Goal: Task Accomplishment & Management: Manage account settings

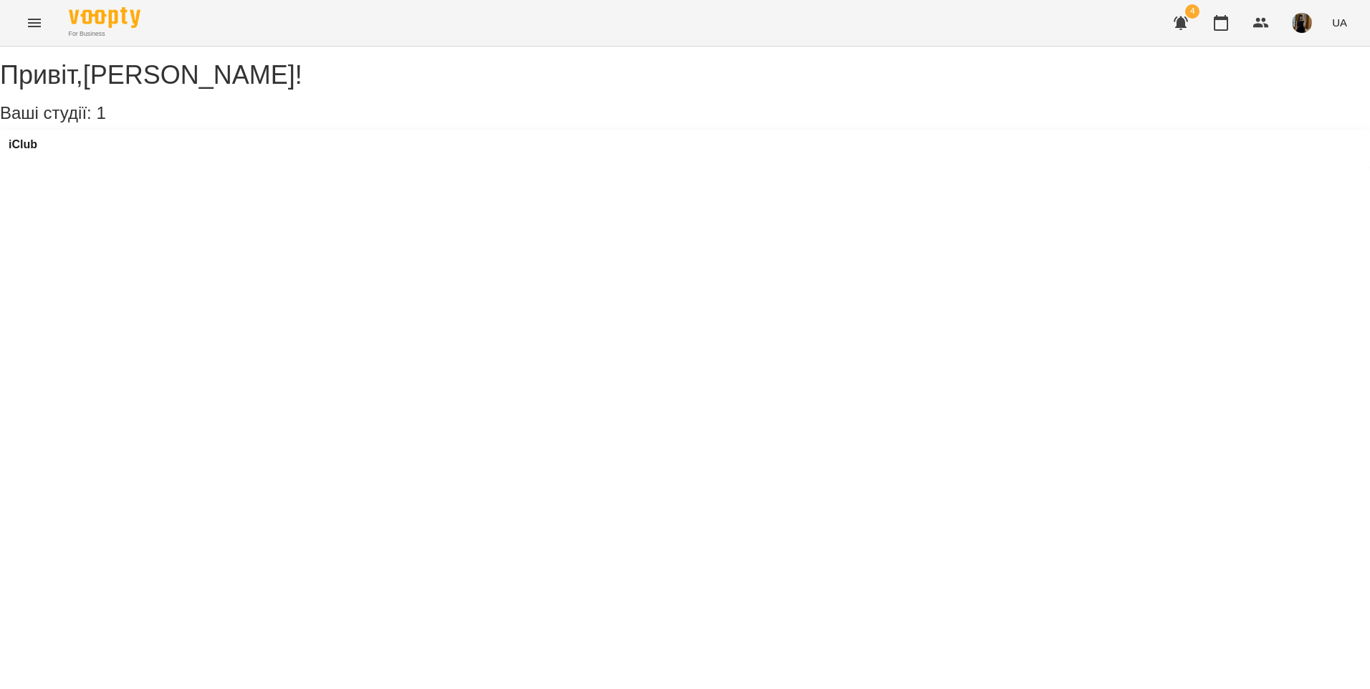
click at [22, 28] on button "Menu" at bounding box center [34, 23] width 34 height 34
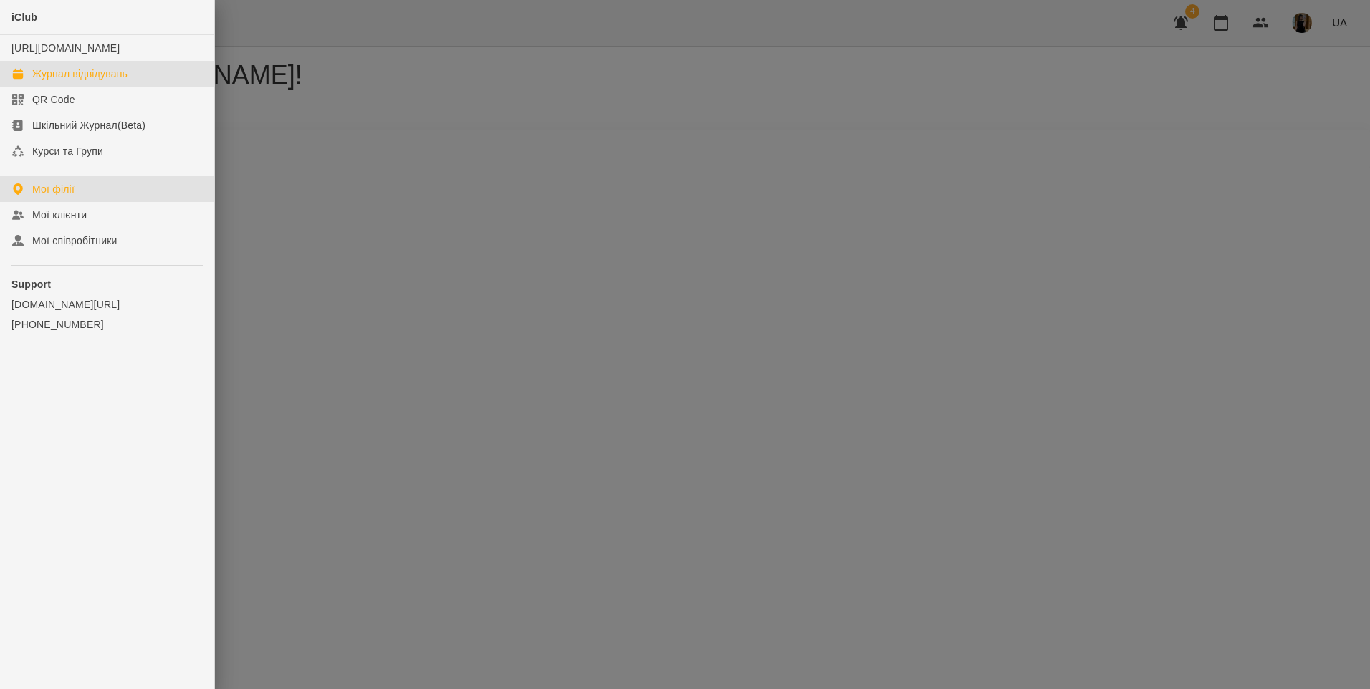
click at [127, 81] on div "Журнал відвідувань" at bounding box center [79, 74] width 95 height 14
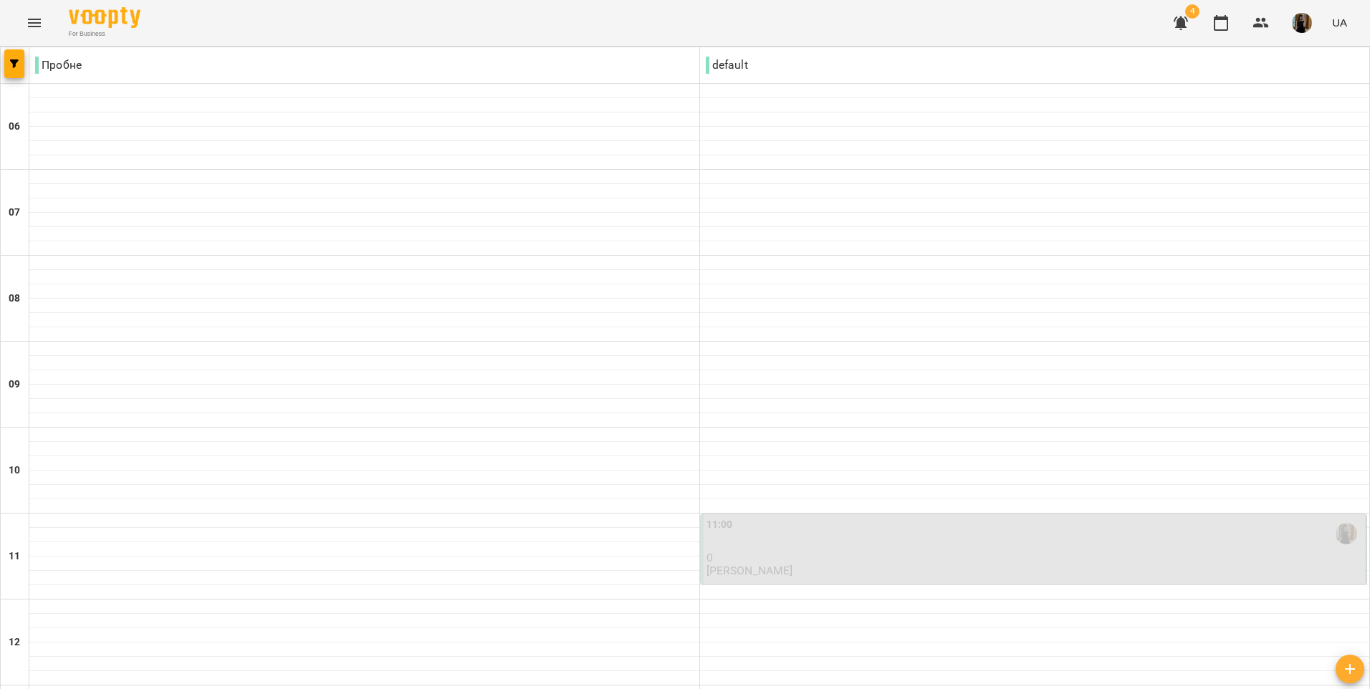
scroll to position [951, 0]
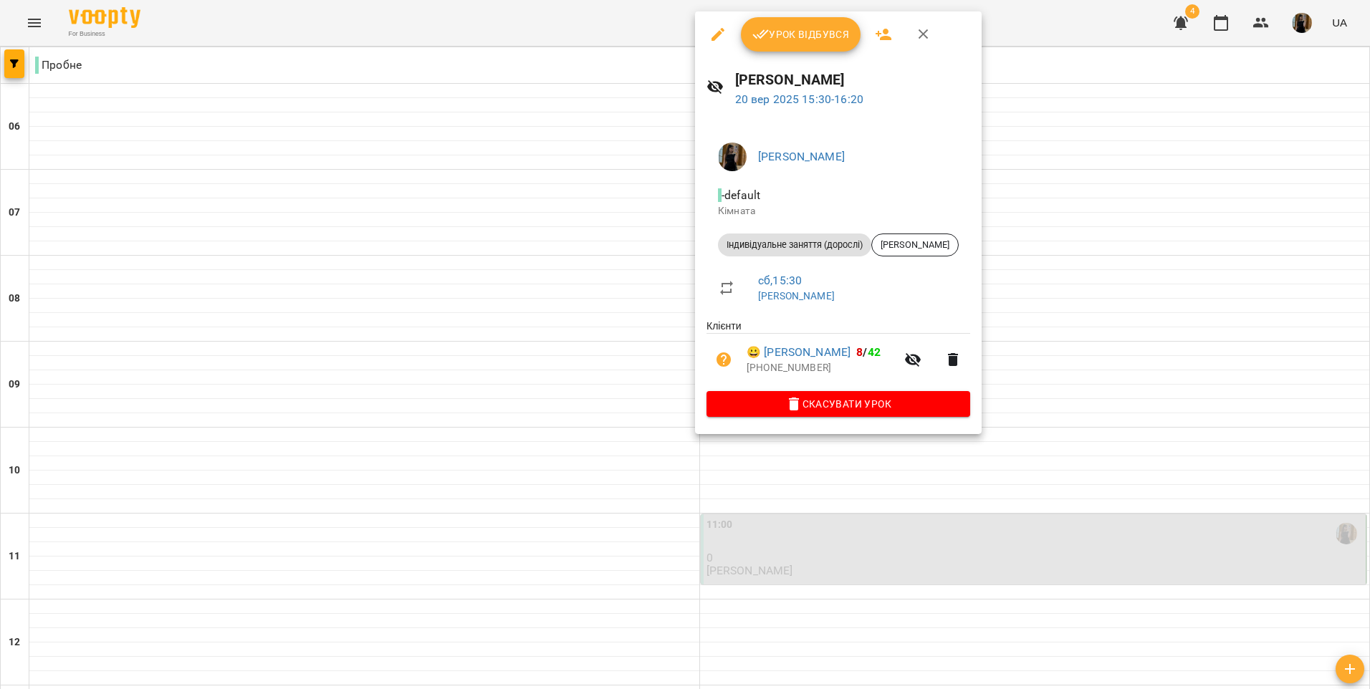
click at [835, 407] on span "Скасувати Урок" at bounding box center [838, 403] width 241 height 17
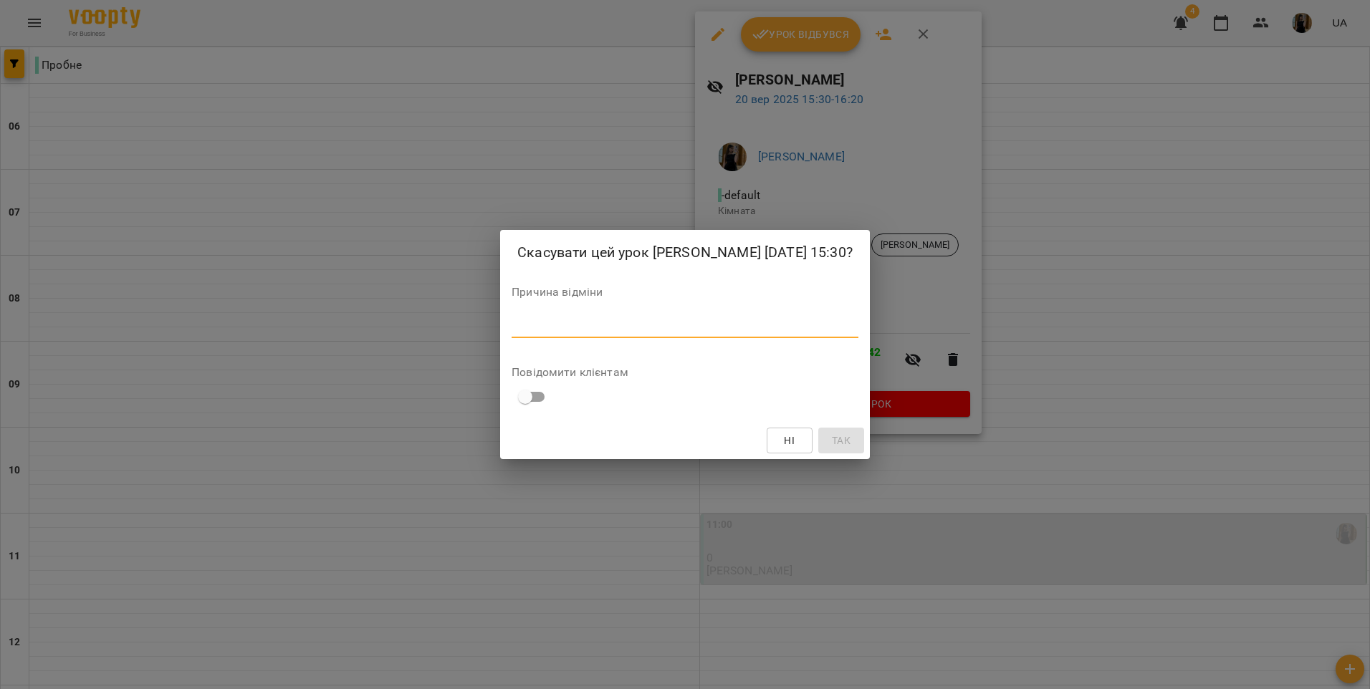
click at [686, 325] on textarea at bounding box center [685, 327] width 347 height 14
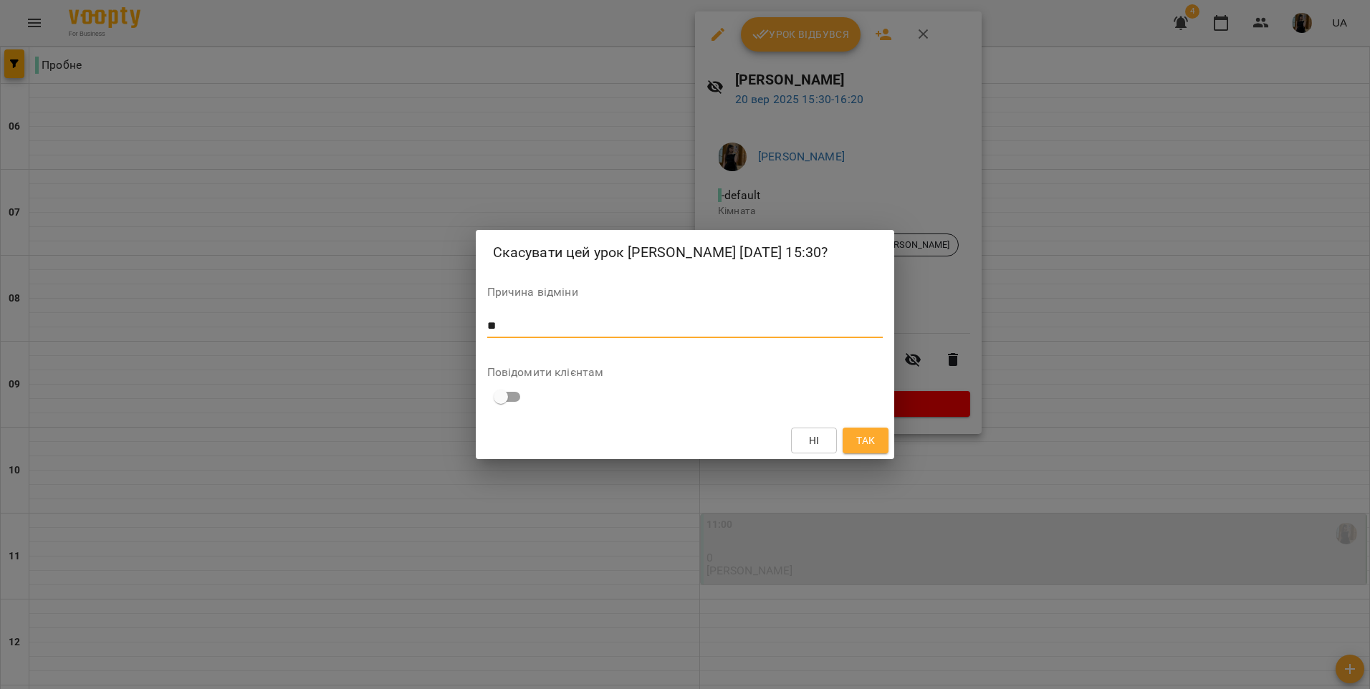
type textarea "*"
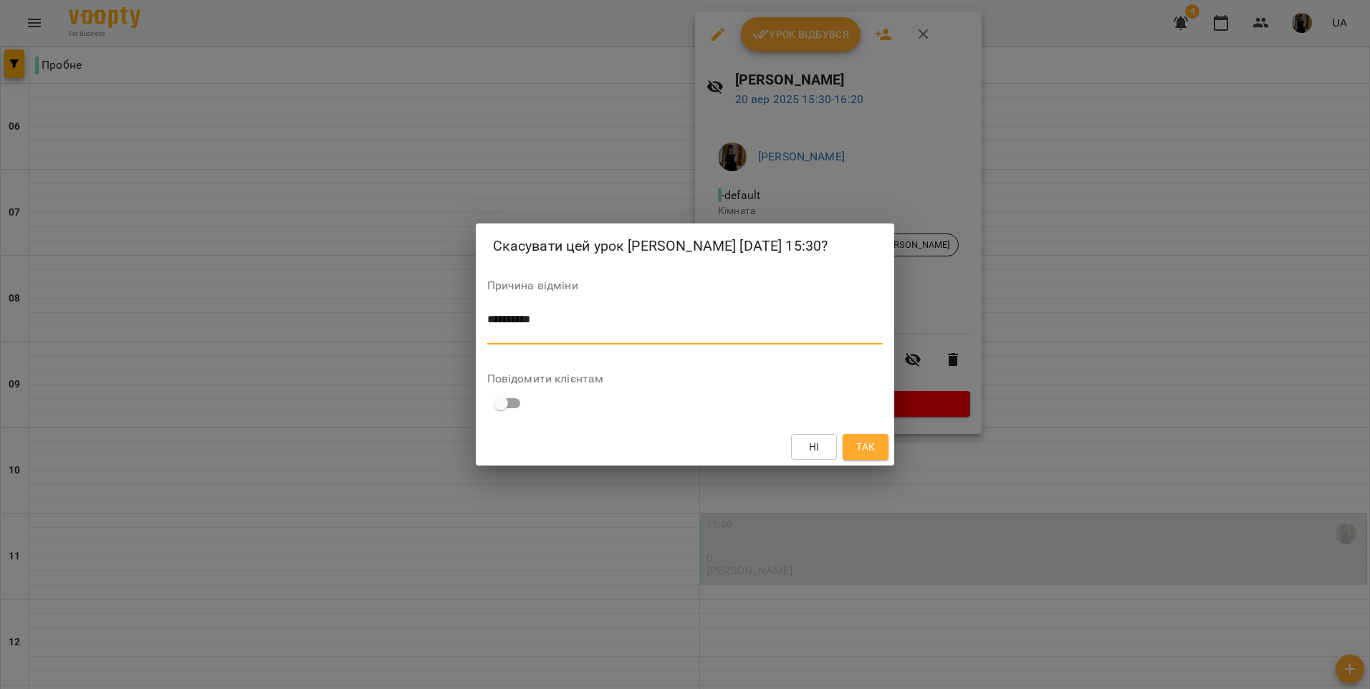
type textarea "*********"
click at [868, 446] on span "Так" at bounding box center [865, 446] width 19 height 17
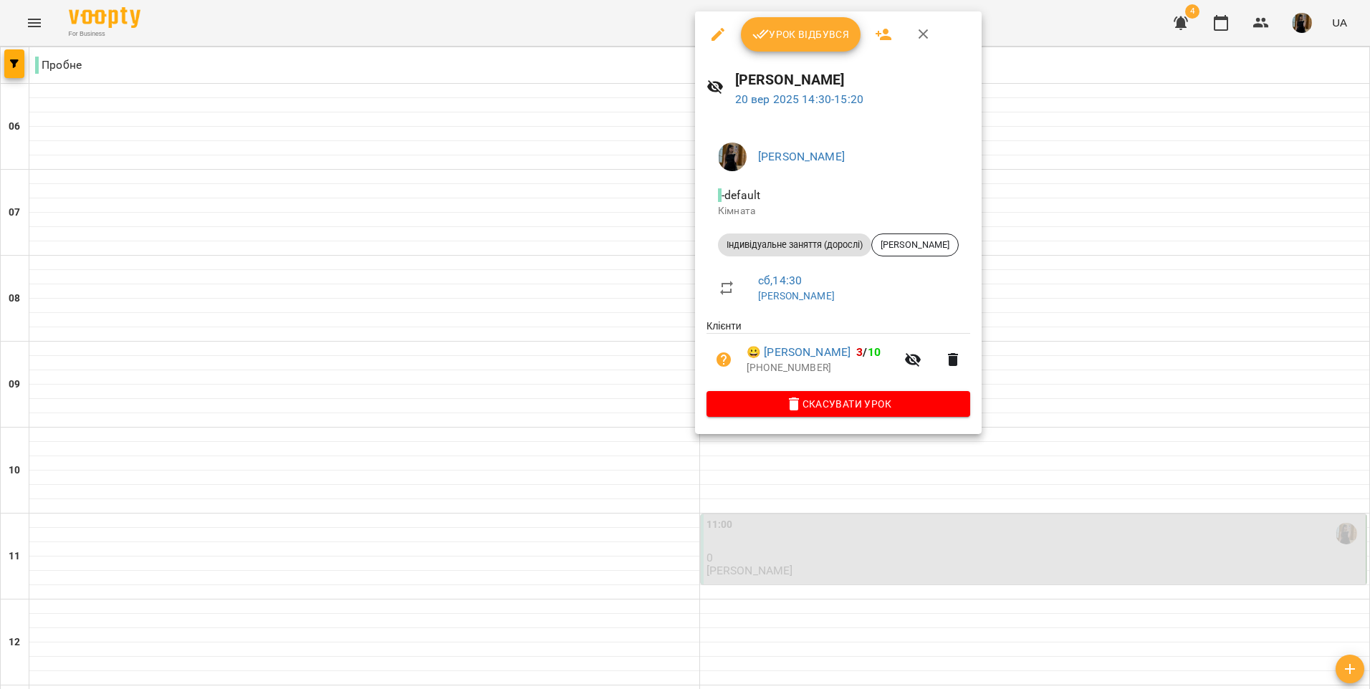
click at [785, 29] on span "Урок відбувся" at bounding box center [800, 34] width 97 height 17
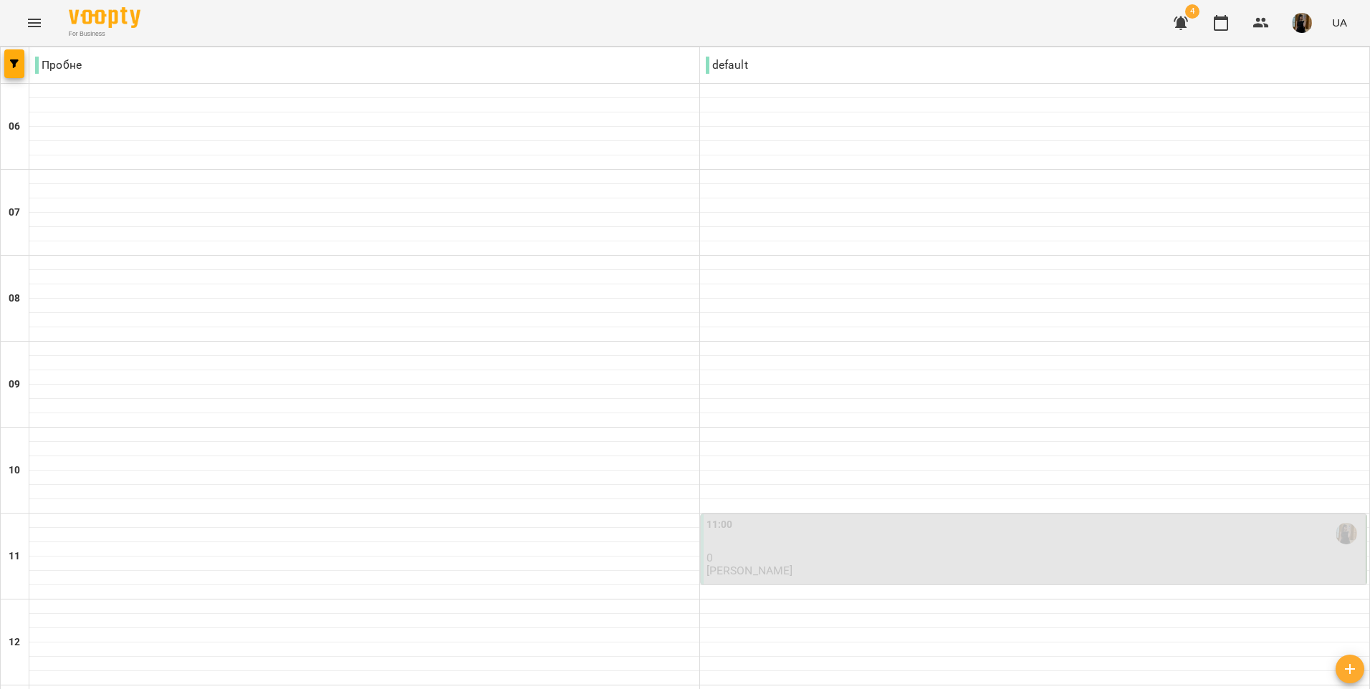
scroll to position [716, 0]
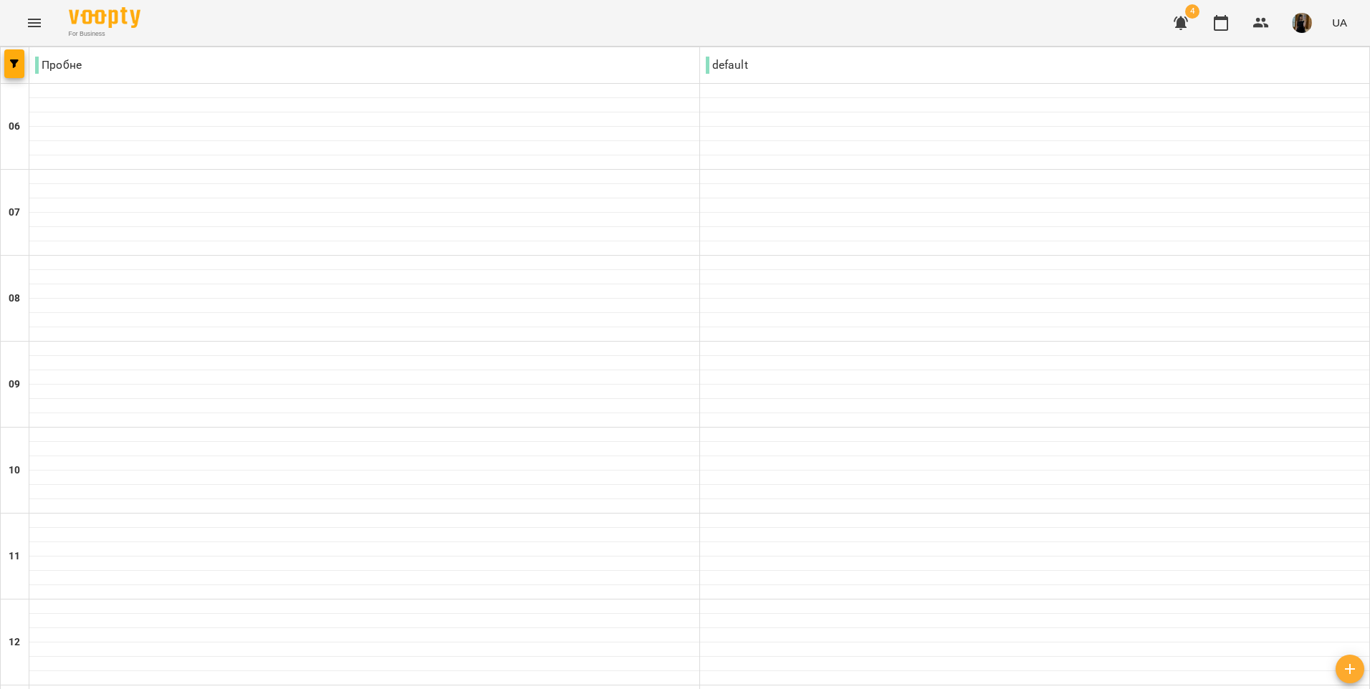
scroll to position [501, 0]
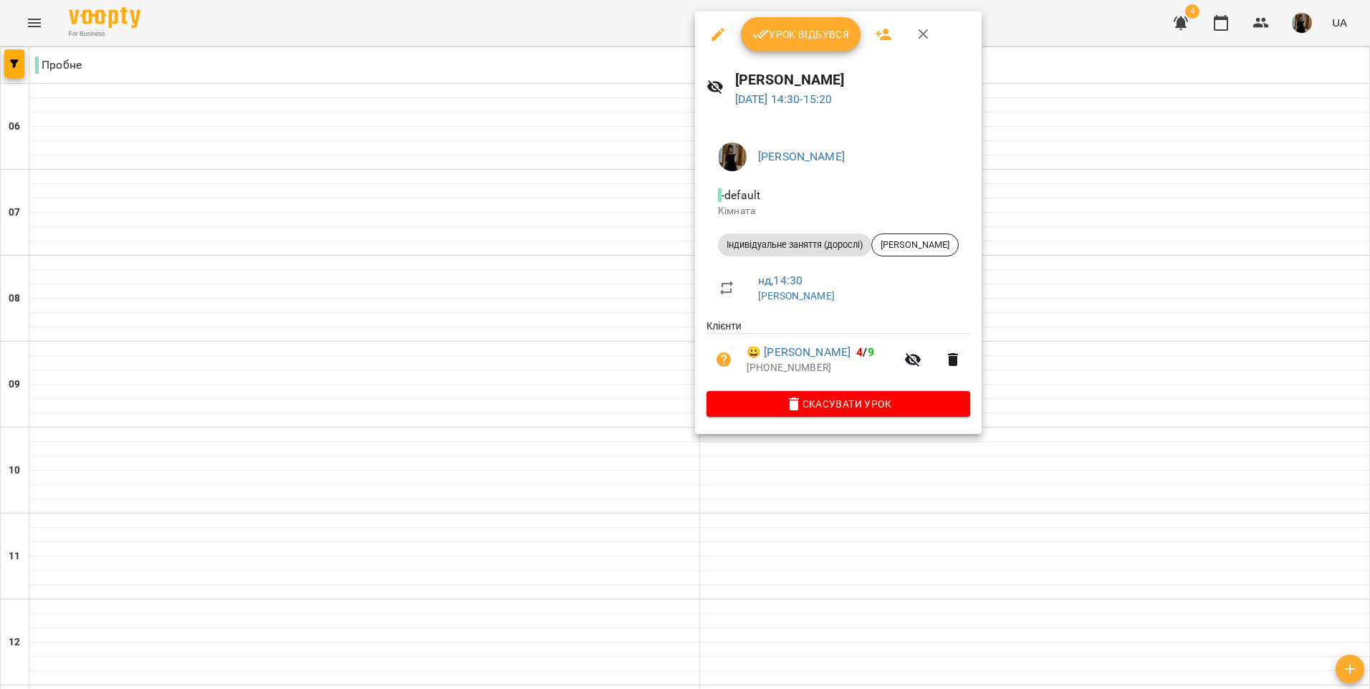
click at [811, 37] on span "Урок відбувся" at bounding box center [800, 34] width 97 height 17
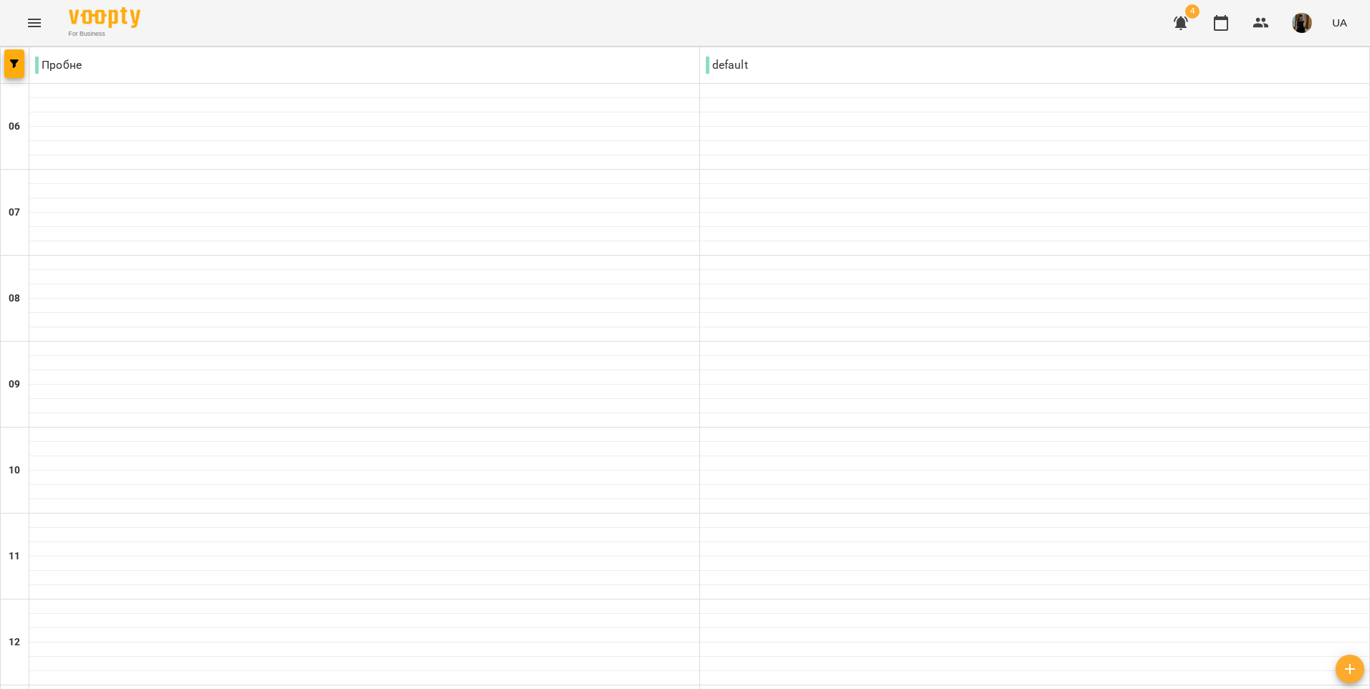
scroll to position [645, 0]
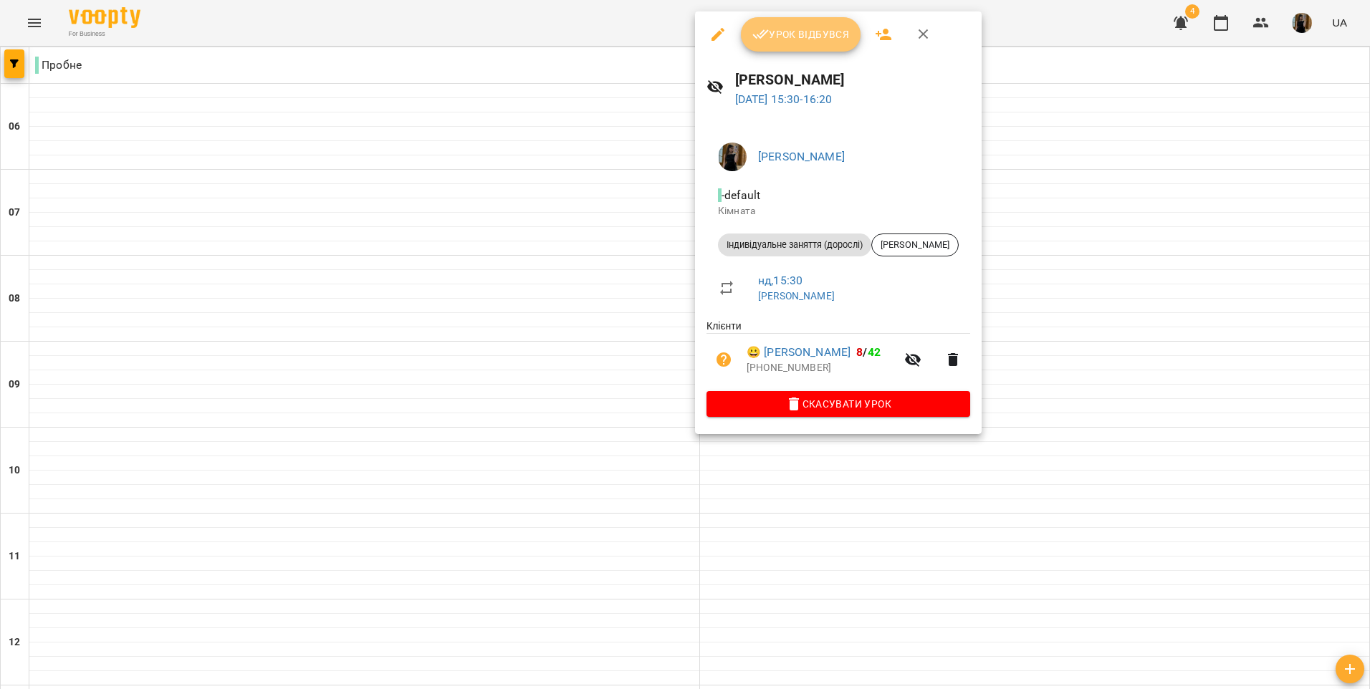
click at [781, 32] on span "Урок відбувся" at bounding box center [800, 34] width 97 height 17
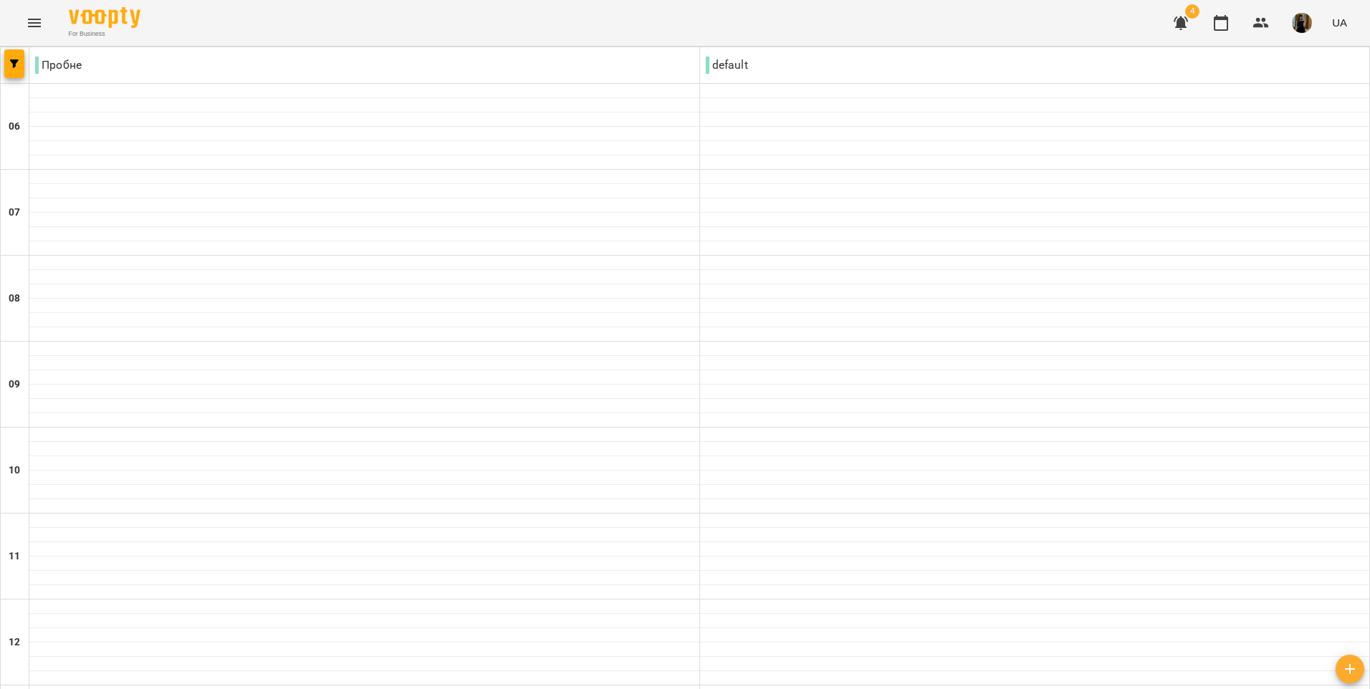
scroll to position [716, 0]
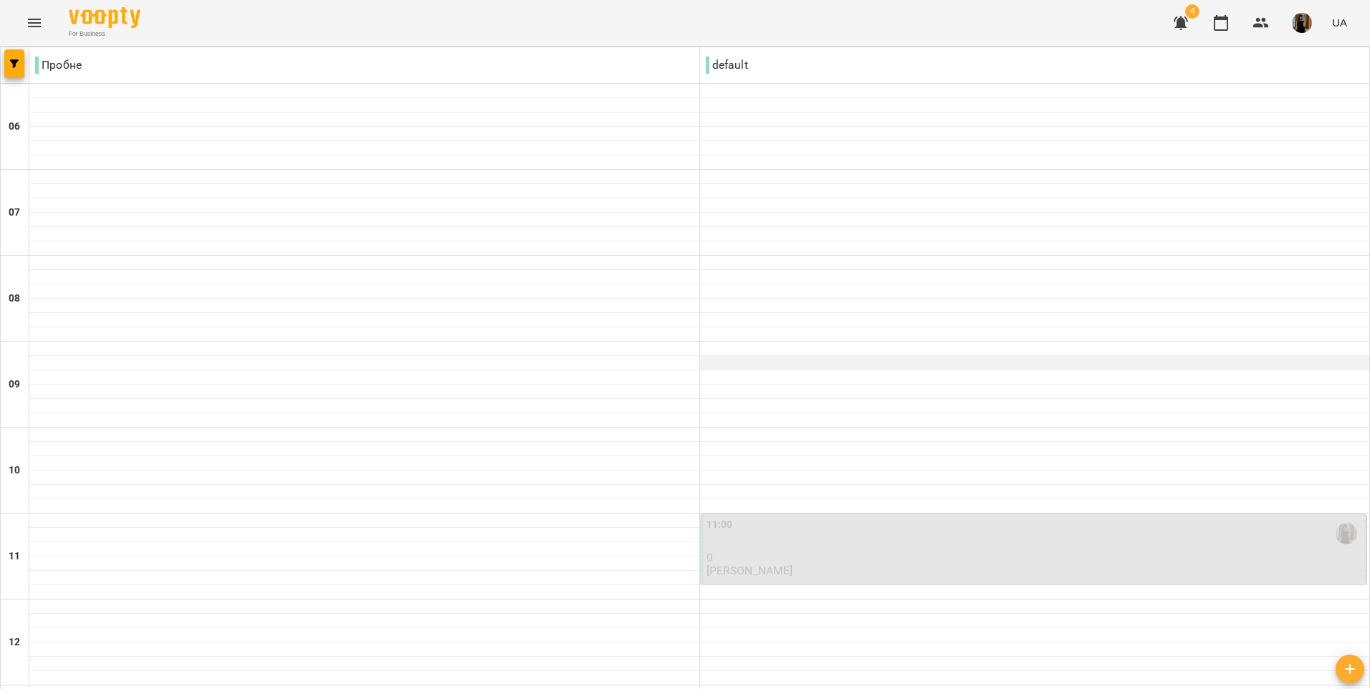
scroll to position [860, 0]
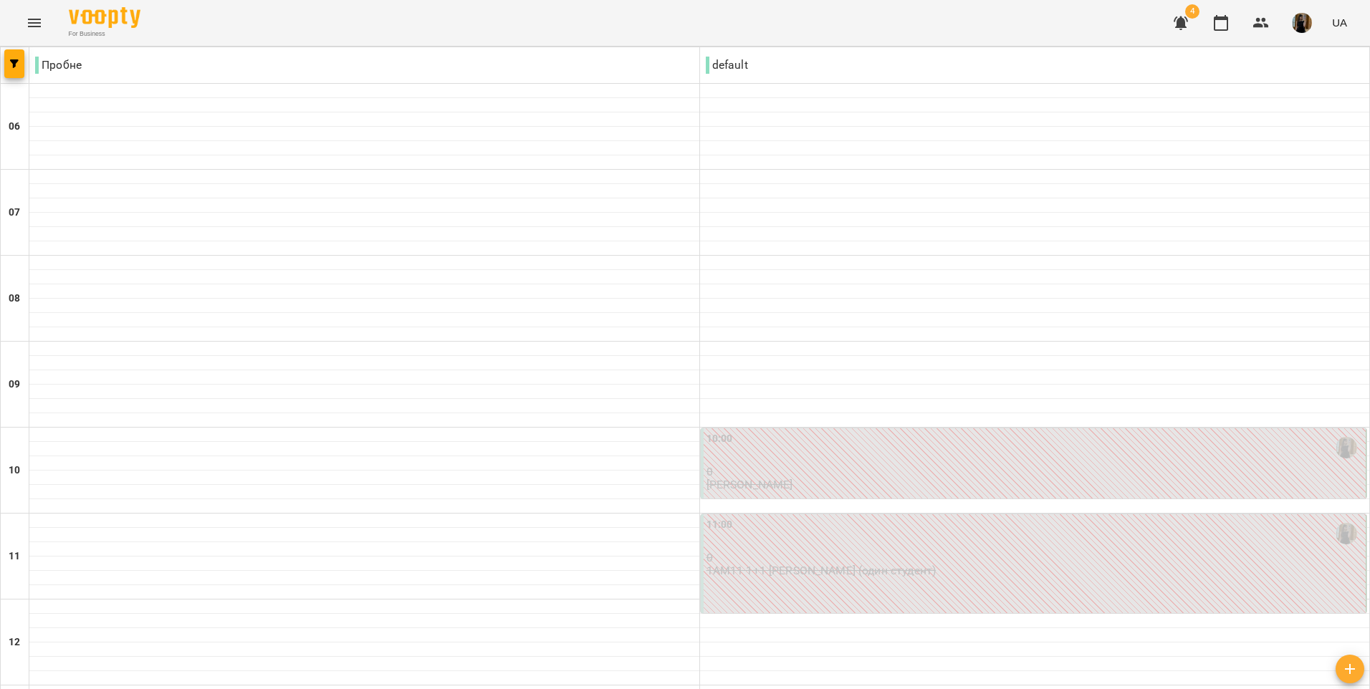
scroll to position [951, 0]
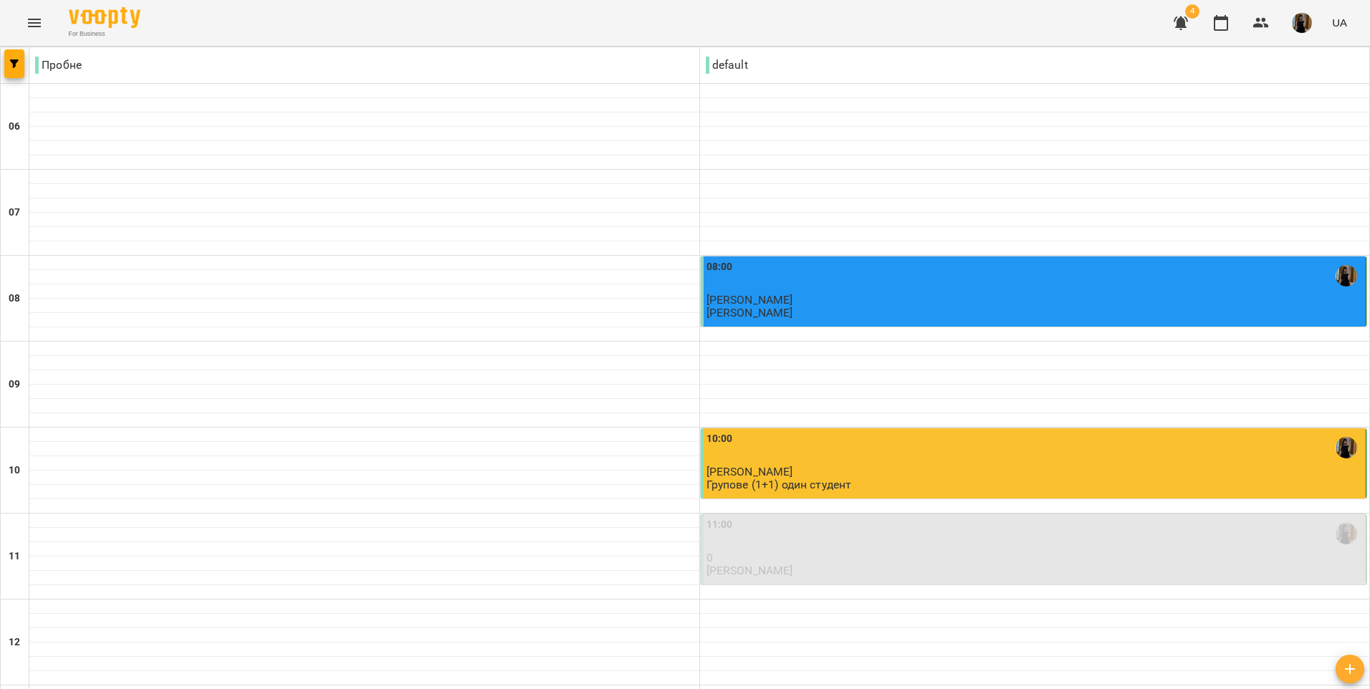
scroll to position [931, 0]
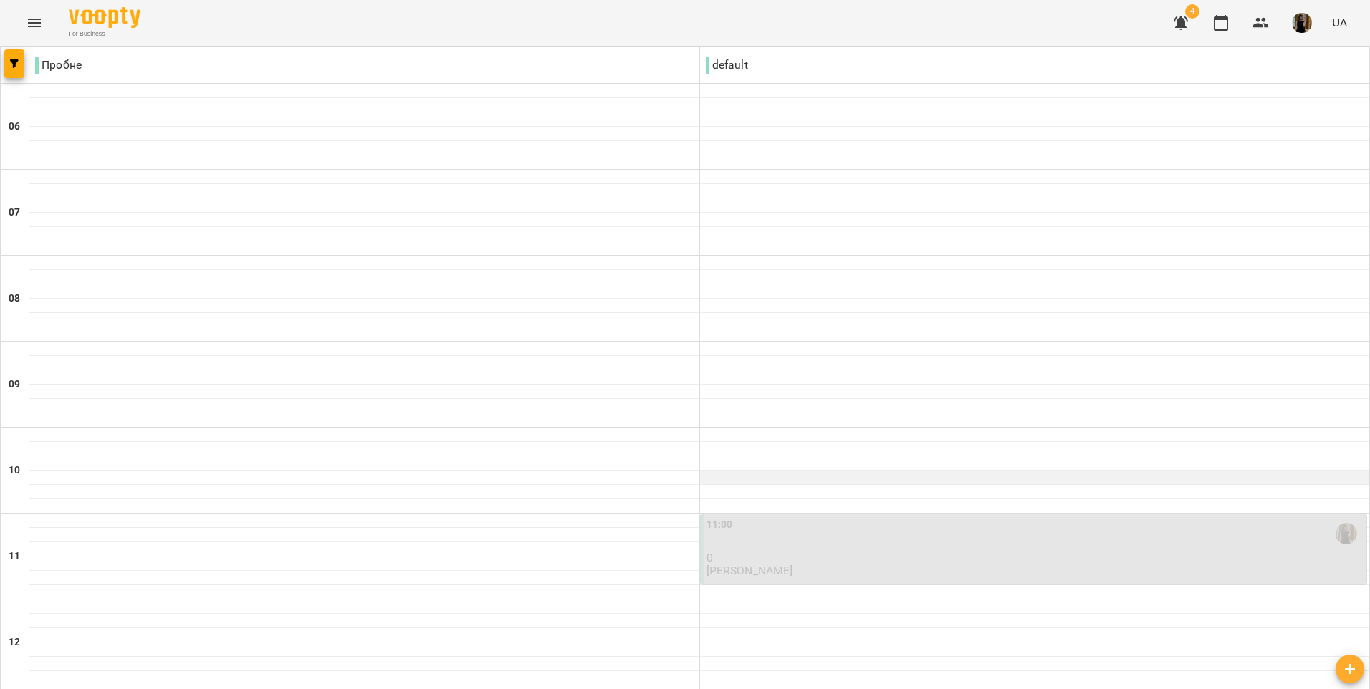
scroll to position [951, 0]
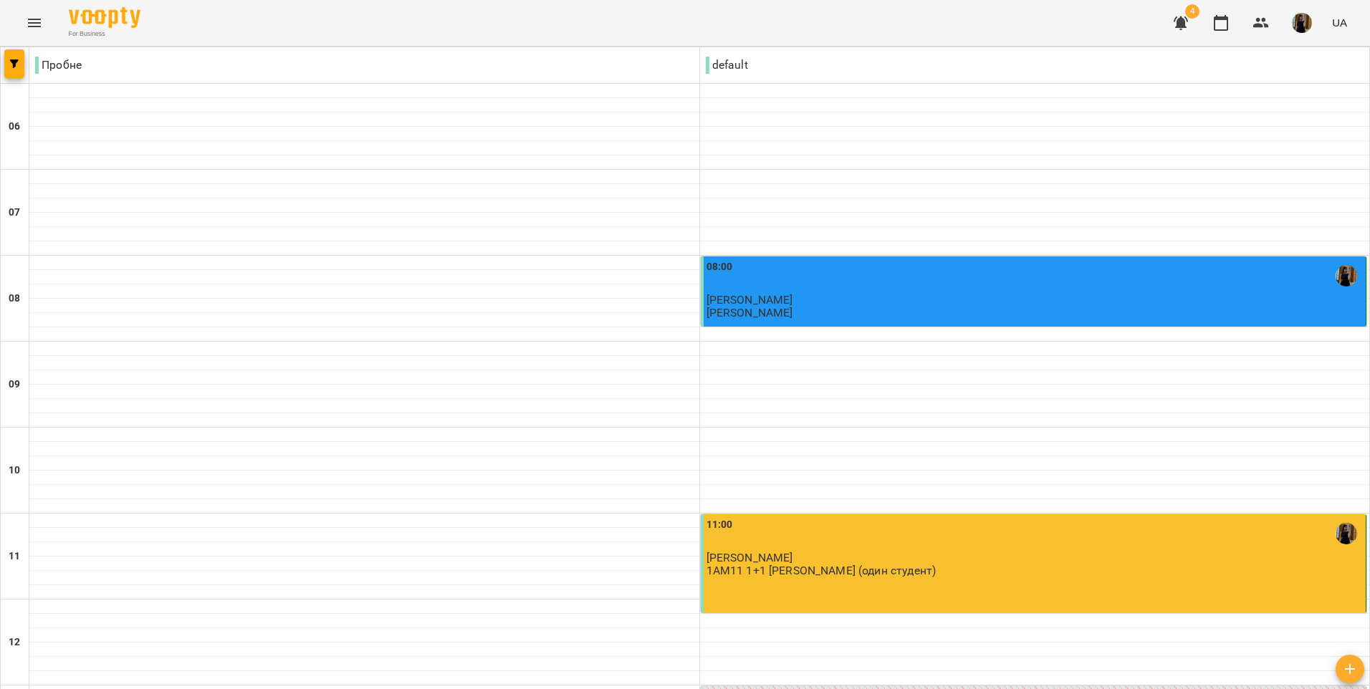
type input "**********"
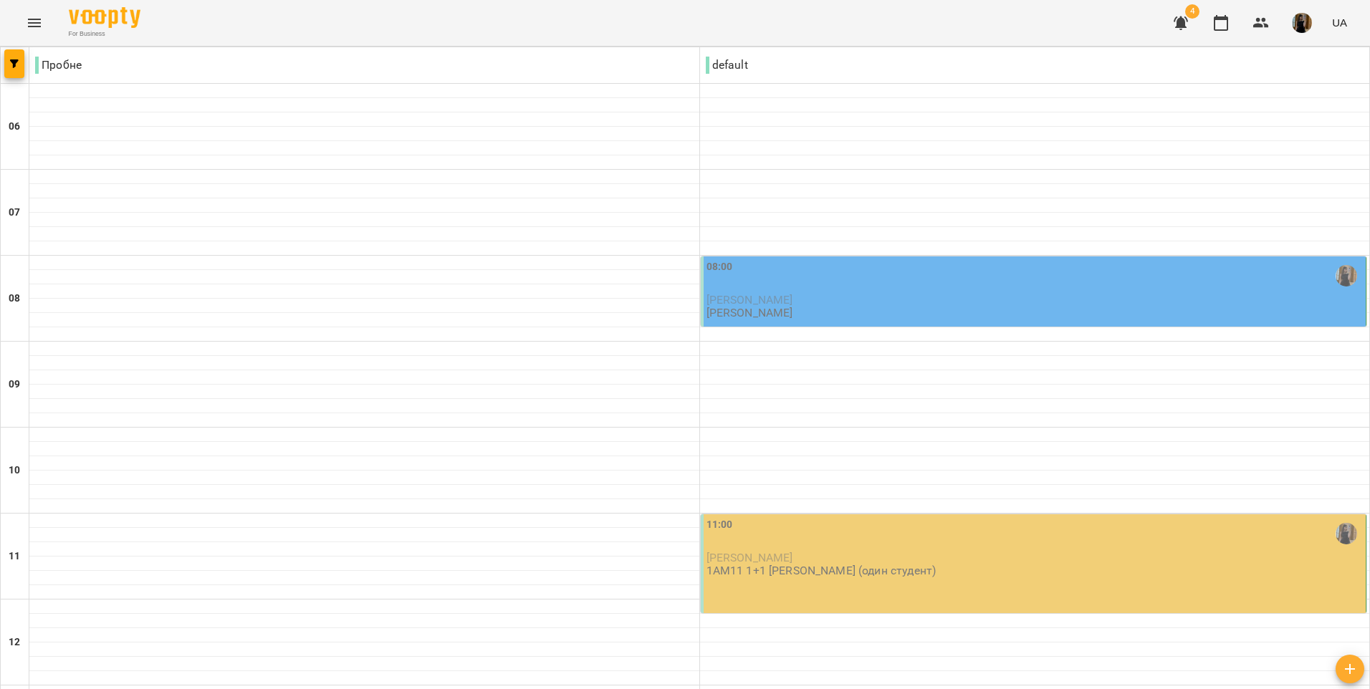
scroll to position [92, 0]
click at [1181, 24] on icon "button" at bounding box center [1180, 23] width 14 height 14
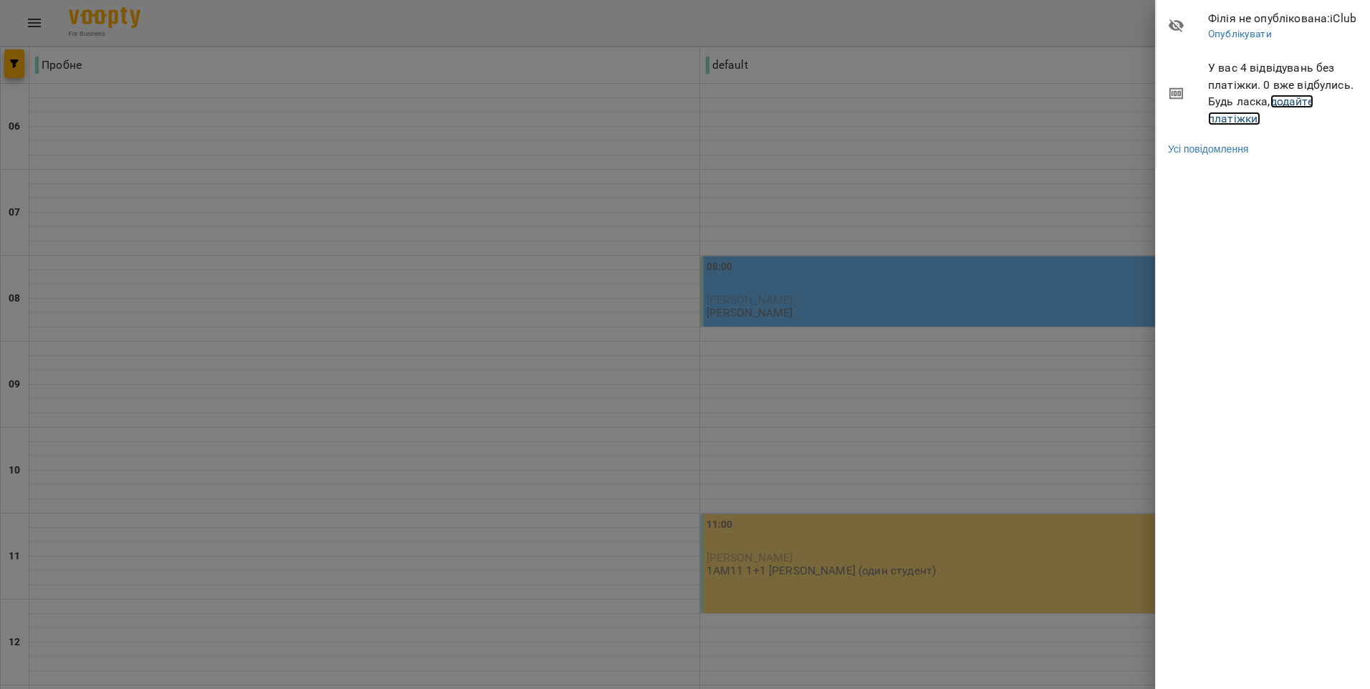
click at [1282, 100] on link "додайте платіжки!" at bounding box center [1260, 110] width 105 height 31
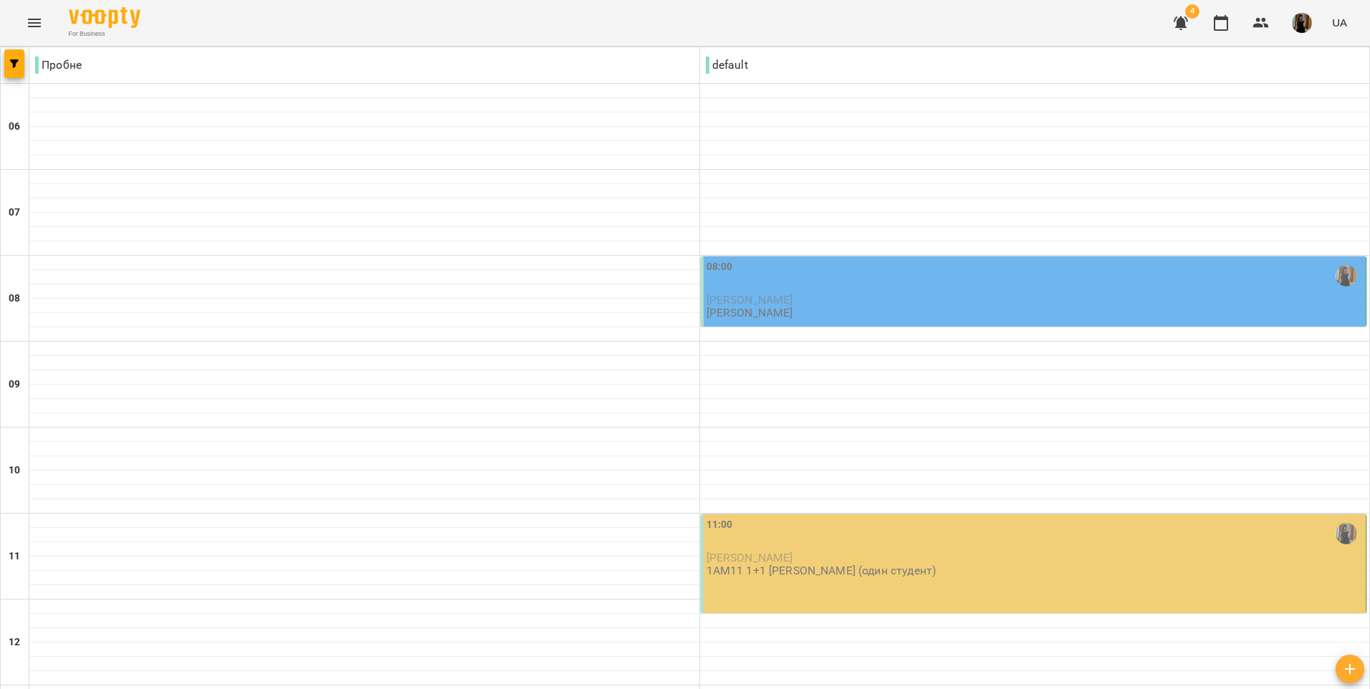
scroll to position [92, 0]
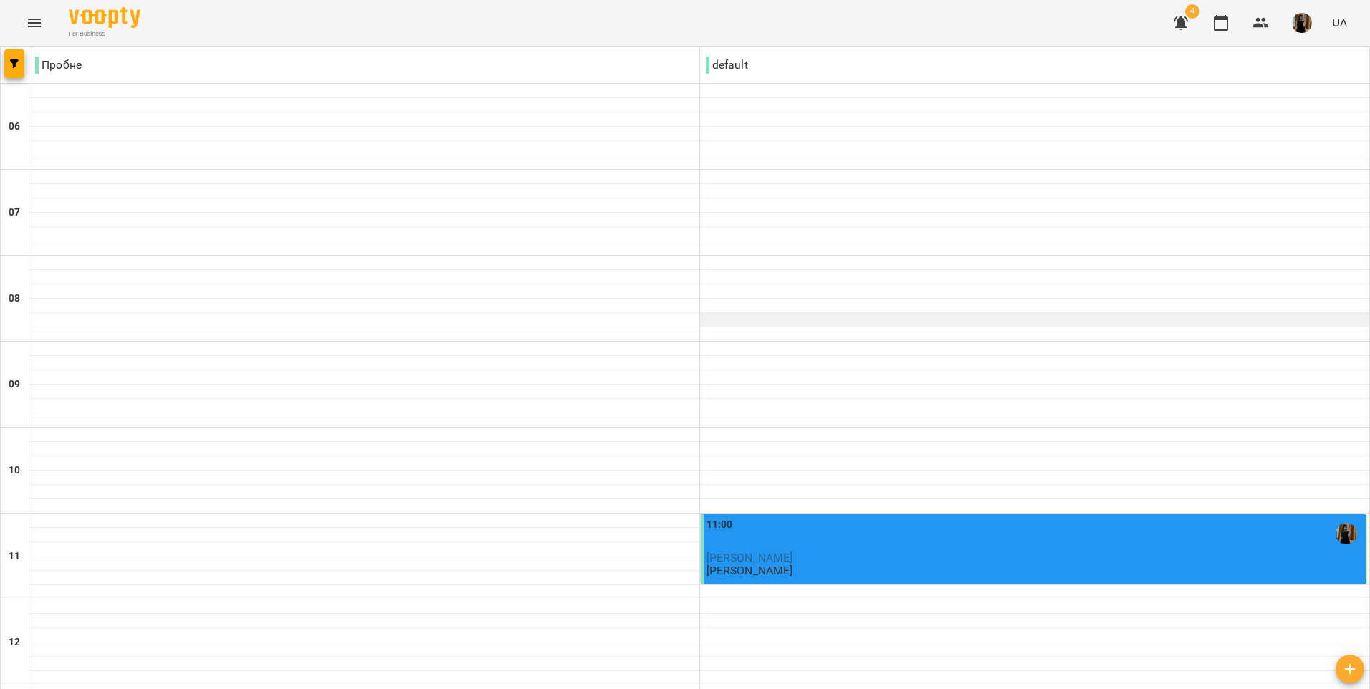
scroll to position [860, 0]
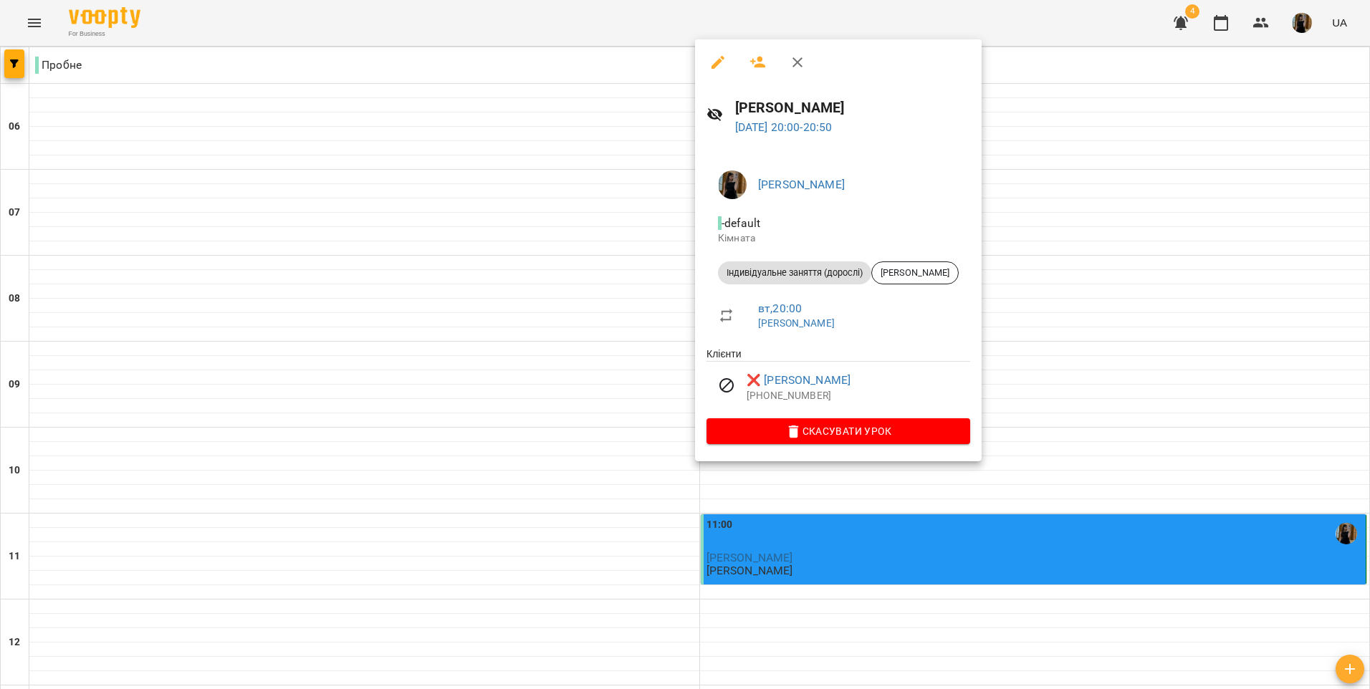
click at [865, 536] on div at bounding box center [685, 344] width 1370 height 689
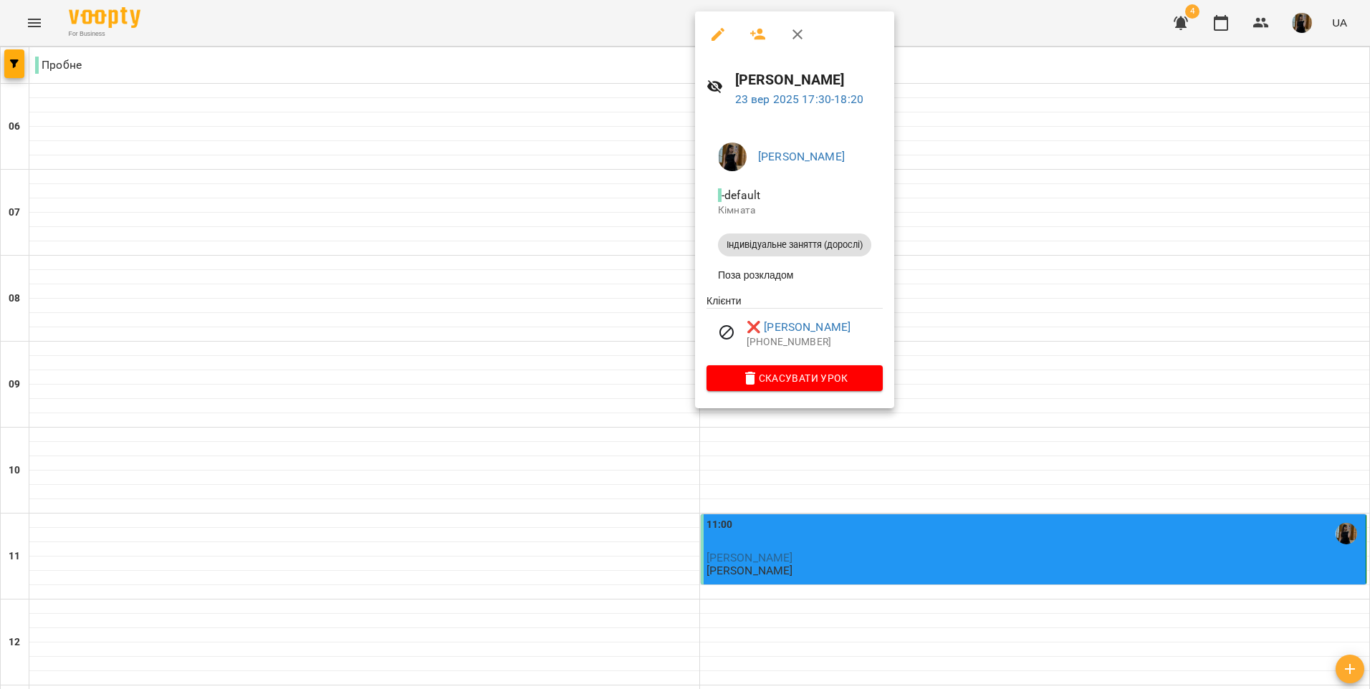
click at [481, 340] on div at bounding box center [685, 344] width 1370 height 689
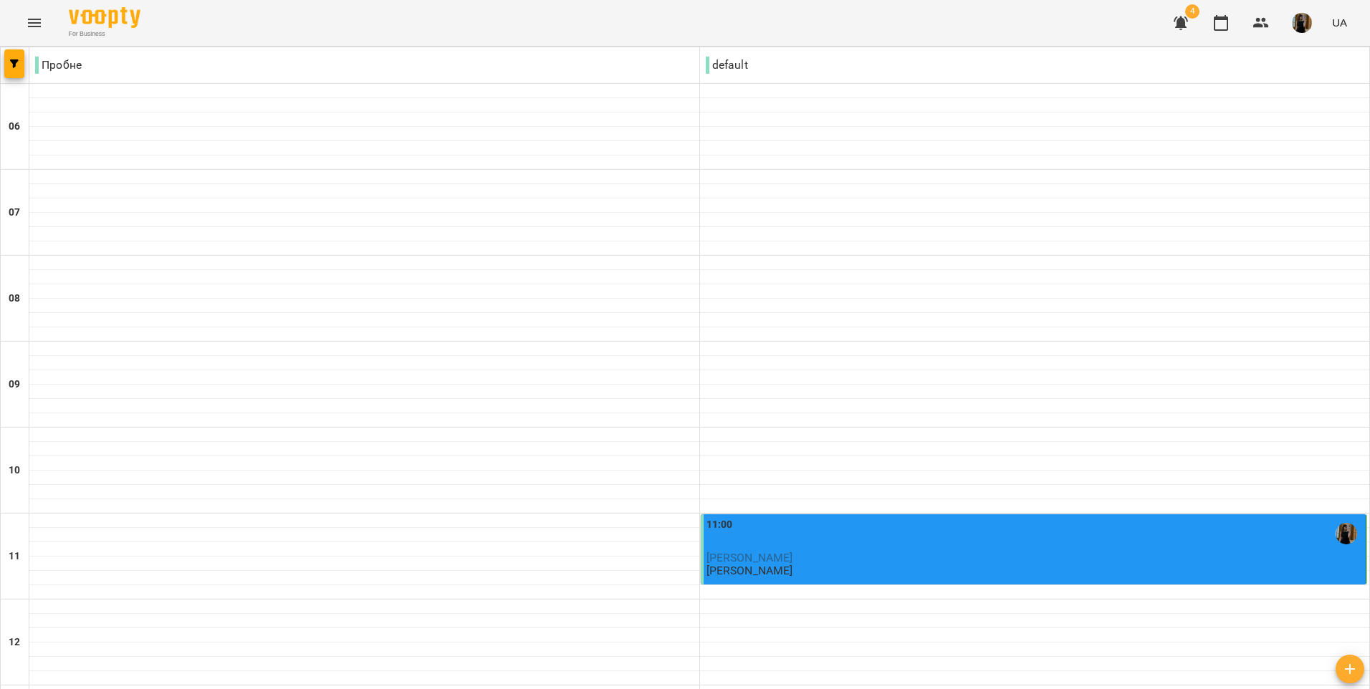
scroll to position [951, 0]
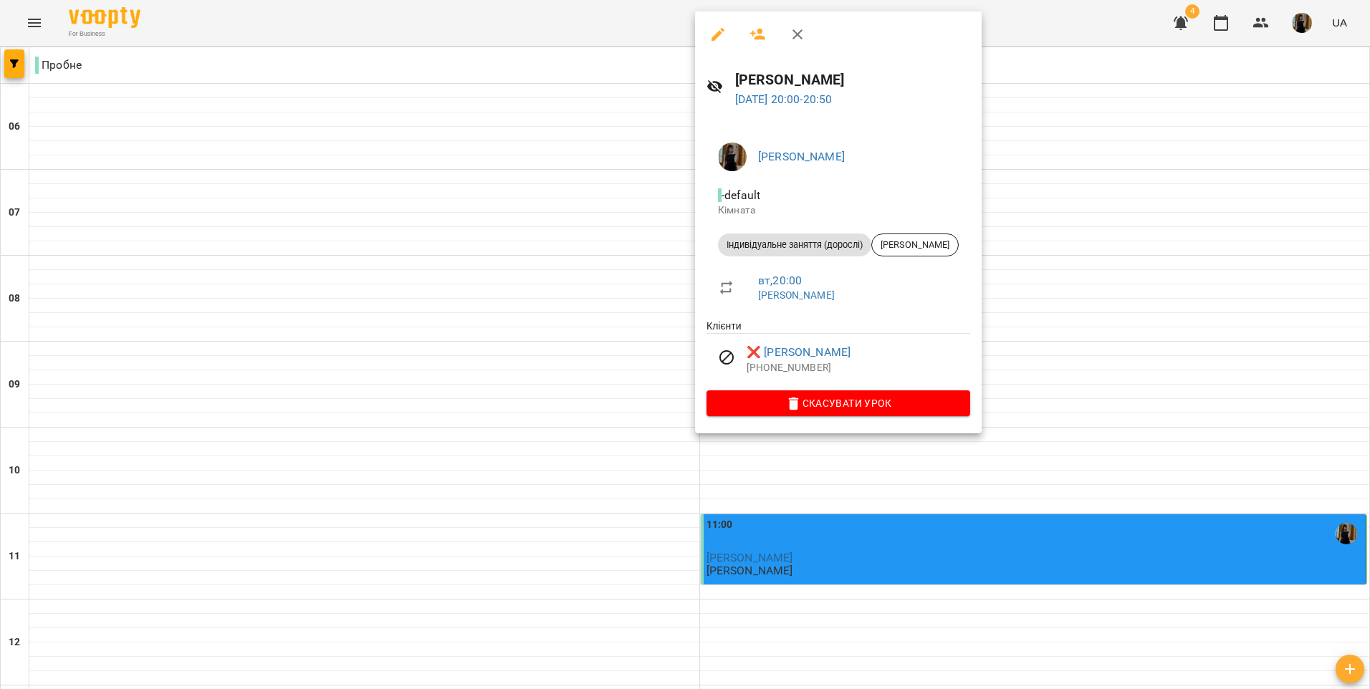
click at [516, 330] on div at bounding box center [685, 344] width 1370 height 689
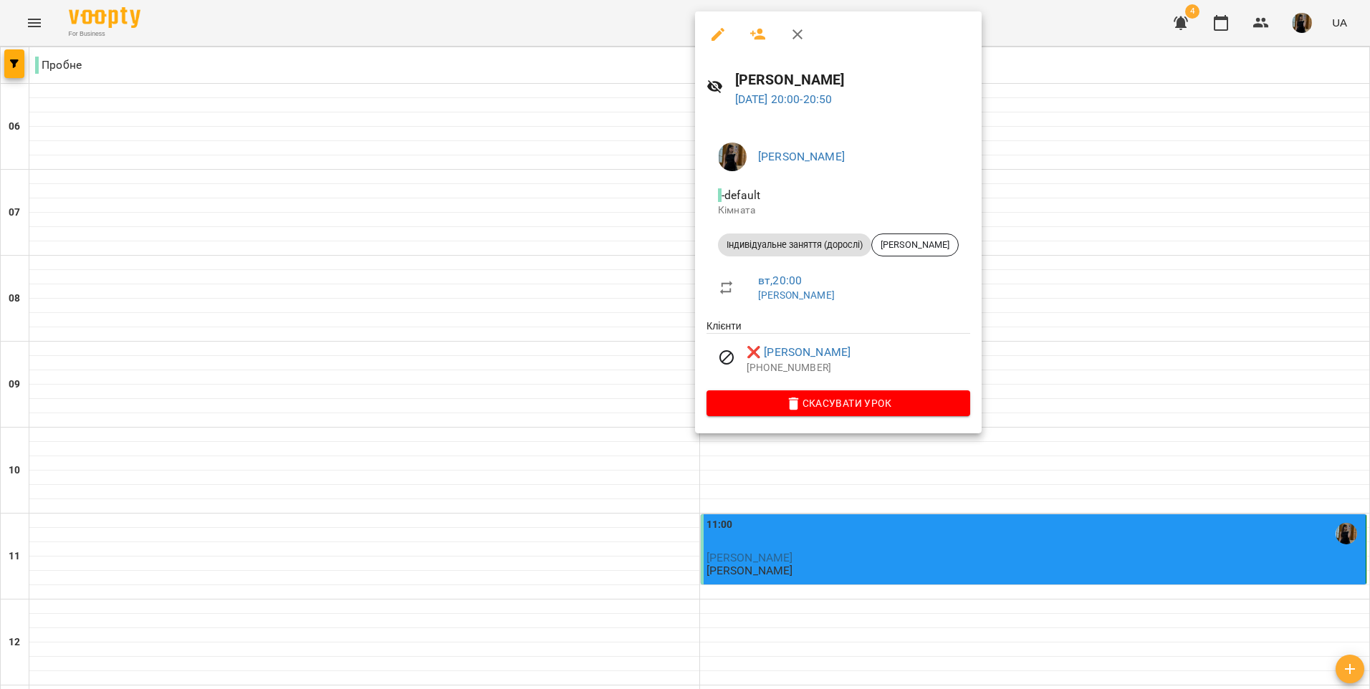
click at [515, 347] on div at bounding box center [685, 344] width 1370 height 689
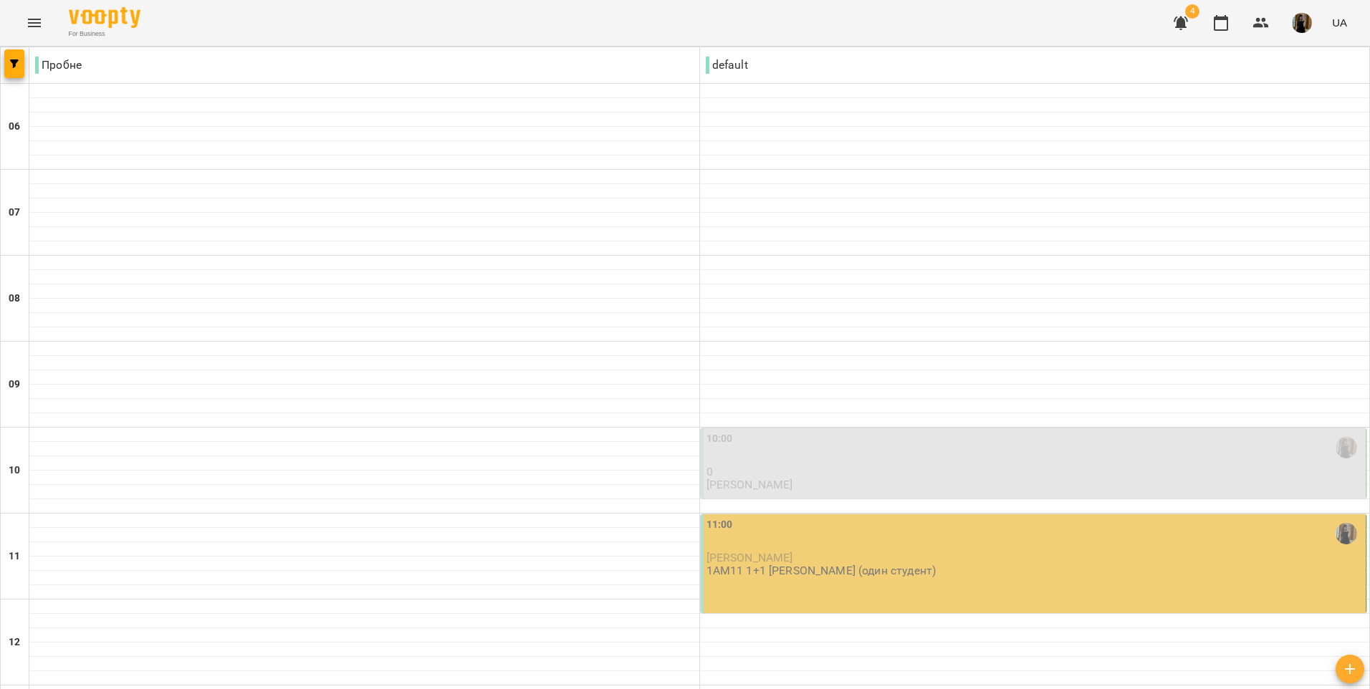
scroll to position [72, 0]
